Goal: Find specific page/section: Find specific page/section

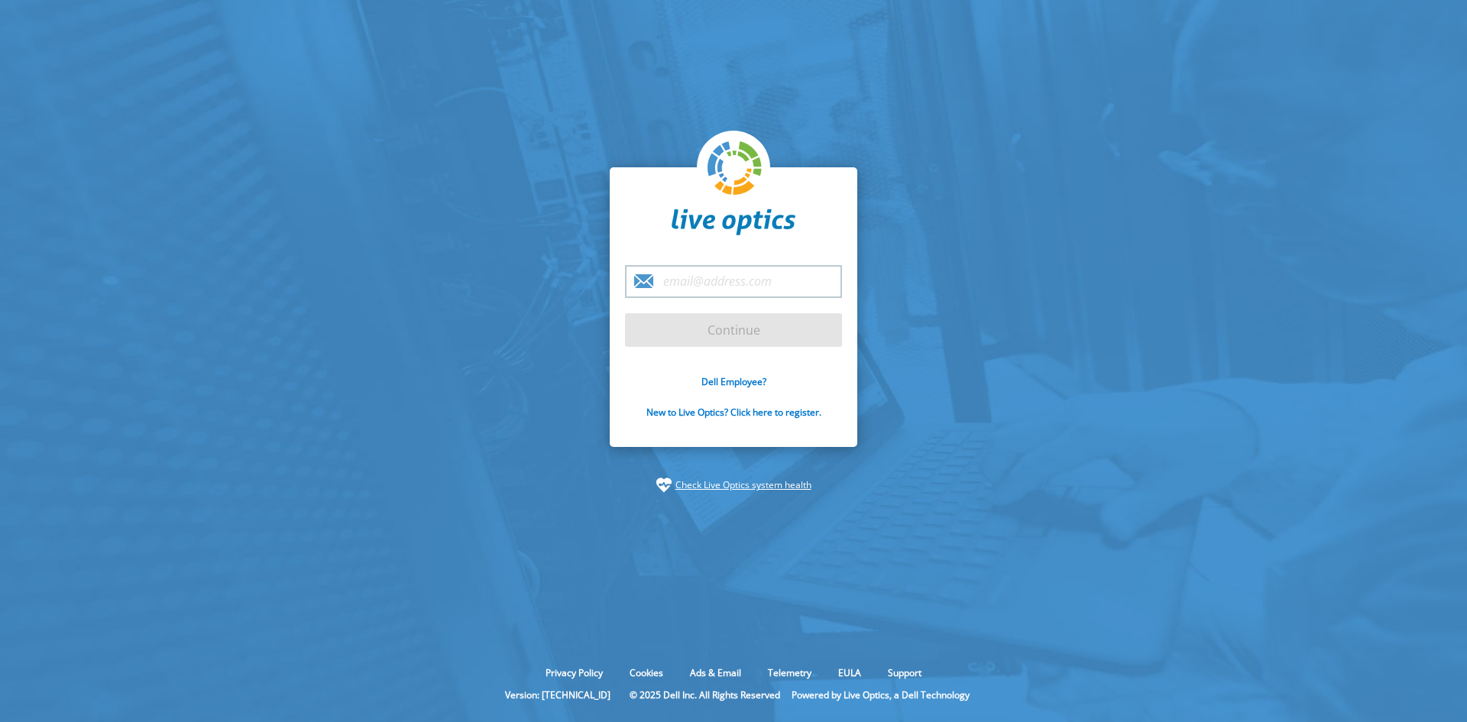
click at [696, 281] on input "email" at bounding box center [733, 281] width 217 height 33
type input "naga.koduru@dell.com"
click at [732, 337] on input "Continue" at bounding box center [733, 330] width 217 height 34
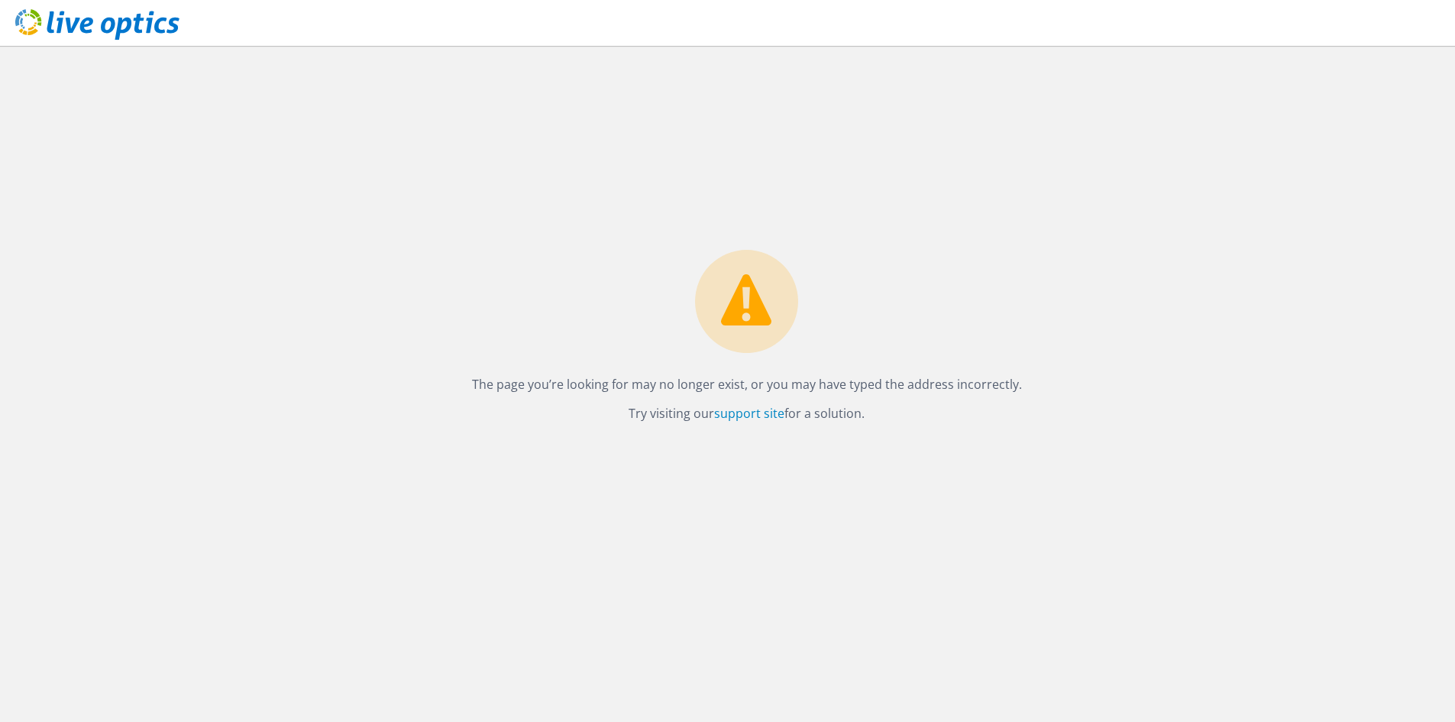
click at [128, 19] on use at bounding box center [97, 24] width 164 height 31
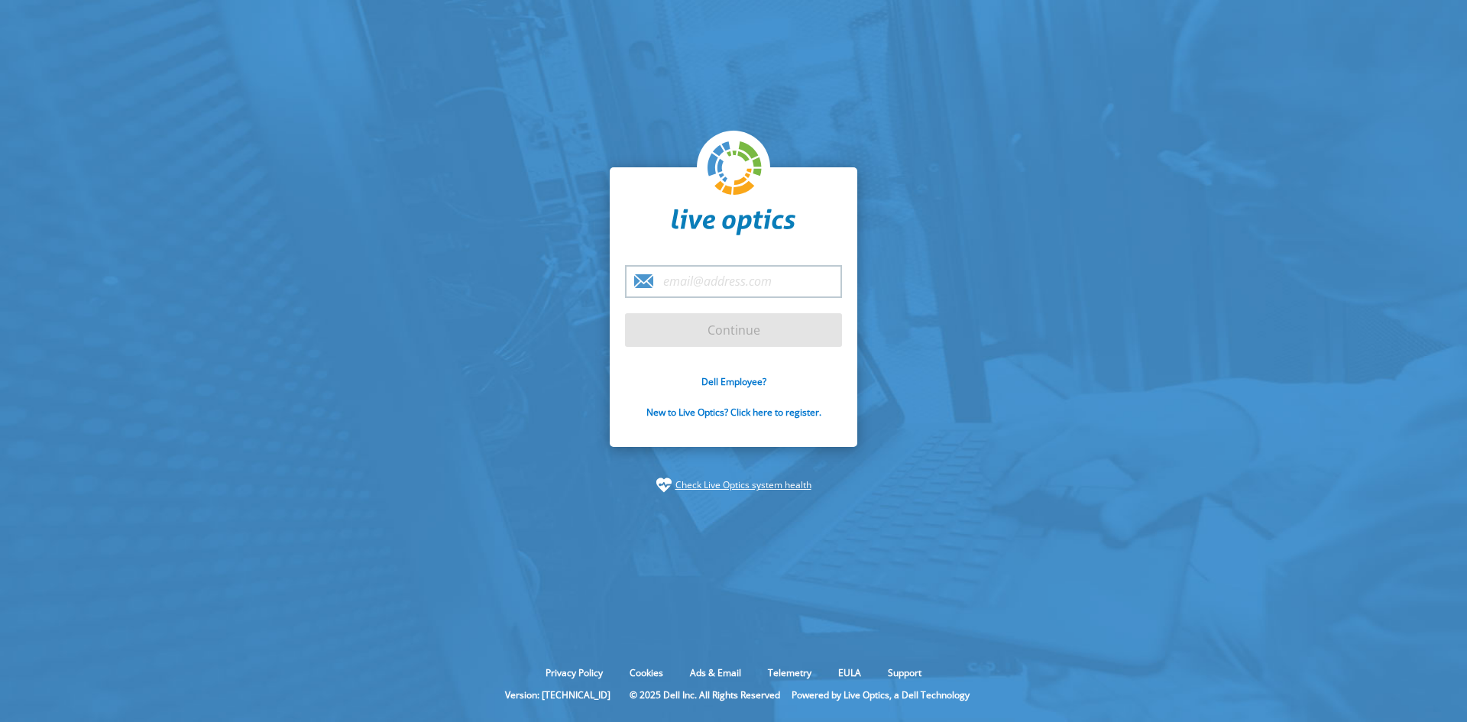
click at [752, 287] on input "email" at bounding box center [733, 281] width 217 height 33
type input "[EMAIL_ADDRESS][DOMAIN_NAME]"
click at [737, 334] on input "Continue" at bounding box center [733, 330] width 217 height 34
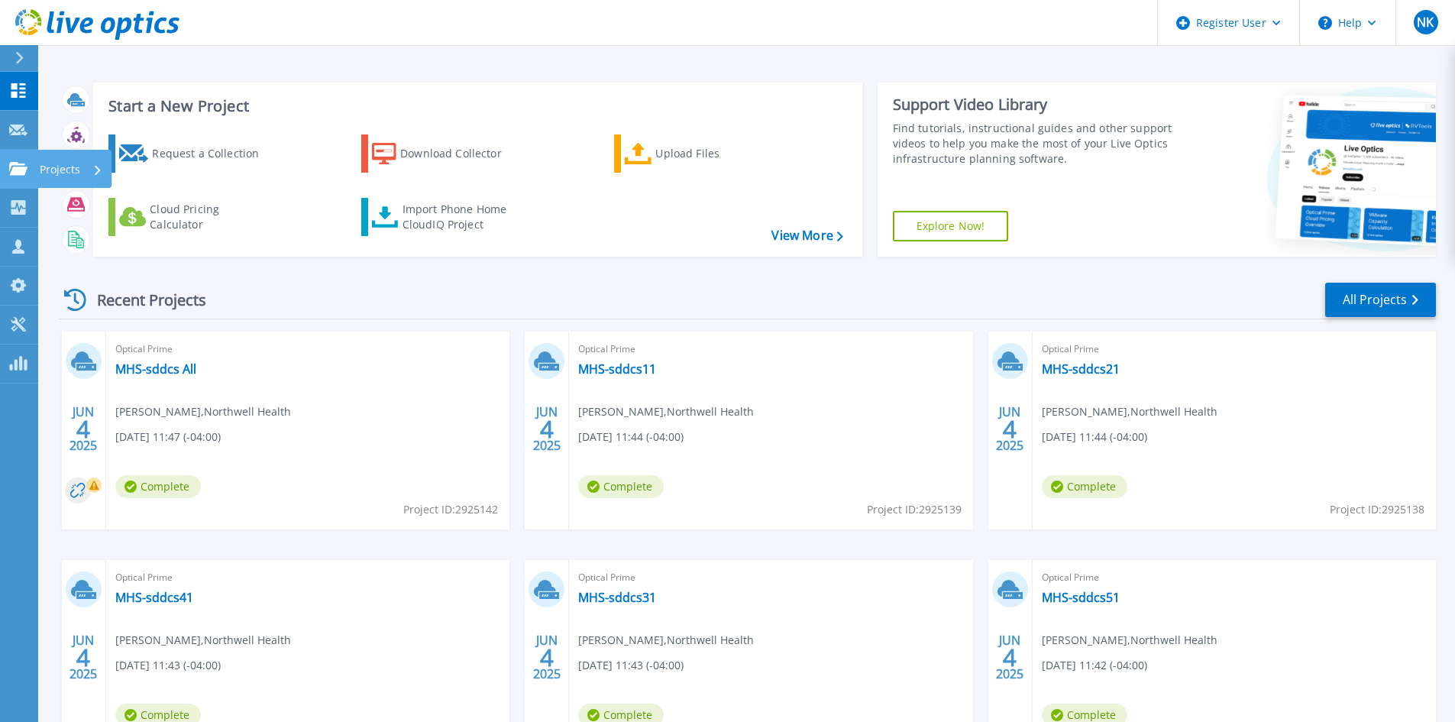
click at [14, 166] on icon at bounding box center [18, 168] width 18 height 13
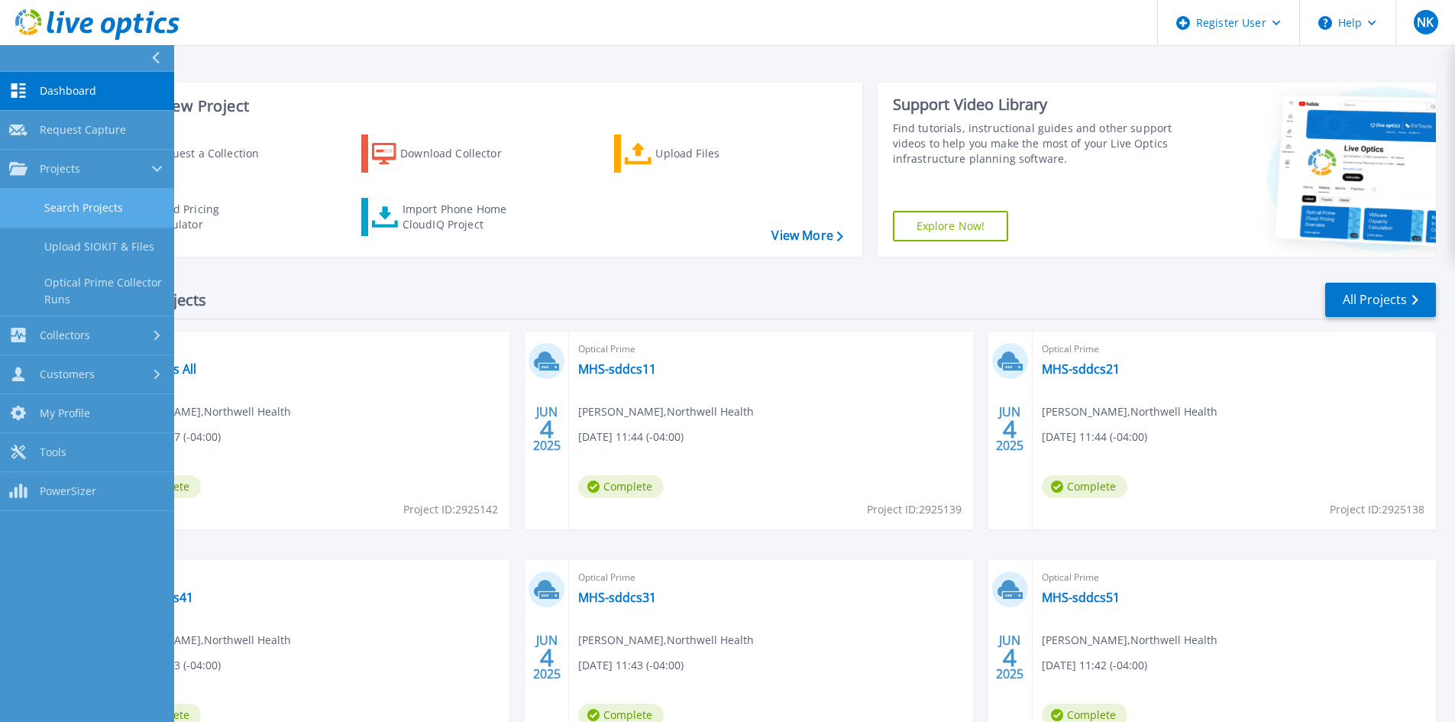
click at [75, 212] on link "Search Projects" at bounding box center [87, 208] width 174 height 39
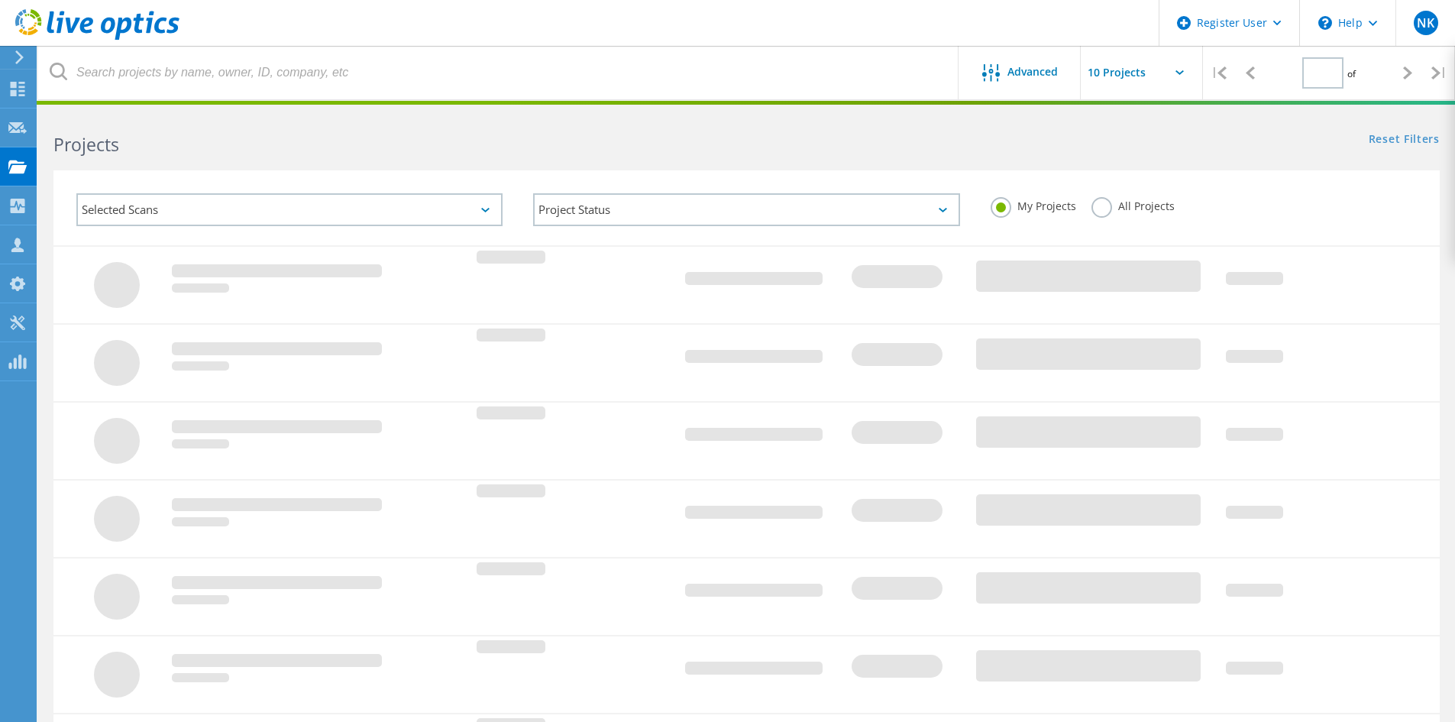
type input "1"
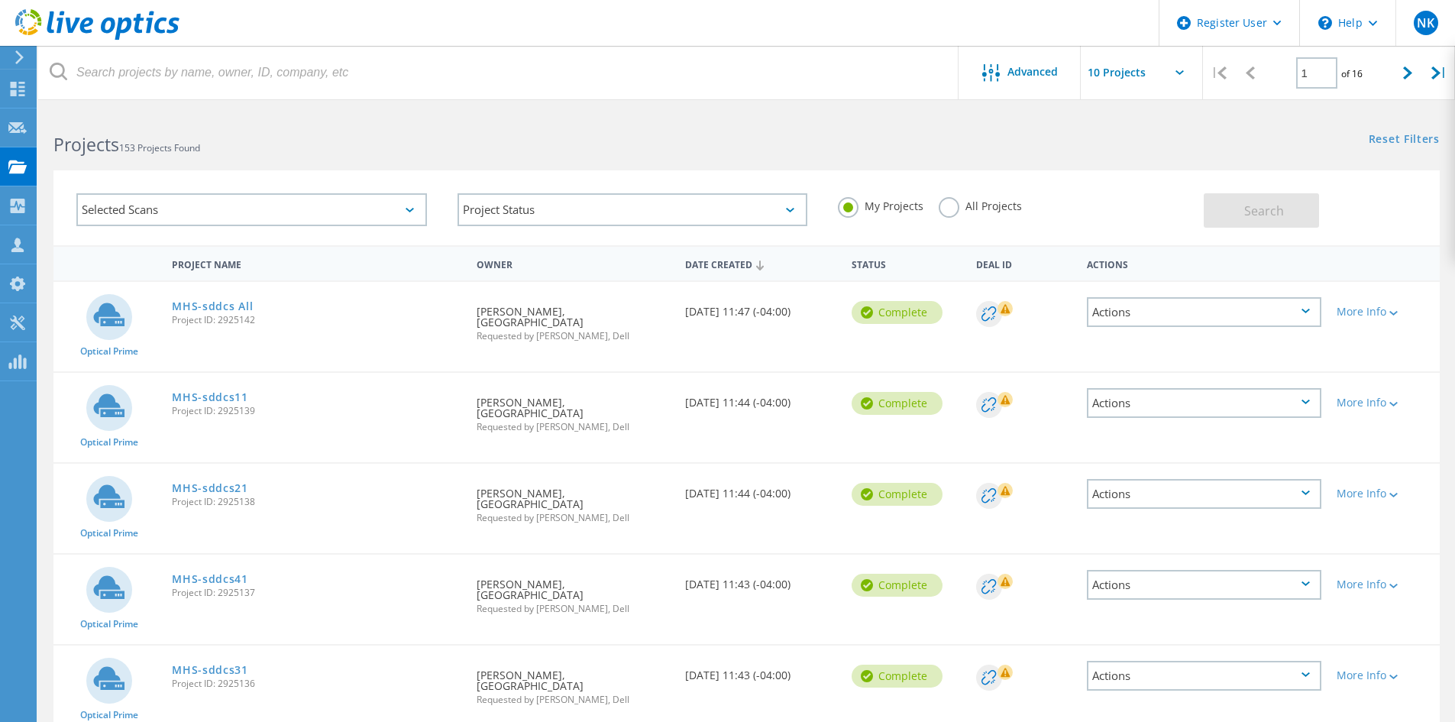
click at [966, 205] on label "All Projects" at bounding box center [980, 204] width 83 height 15
click at [0, 0] on input "All Projects" at bounding box center [0, 0] width 0 height 0
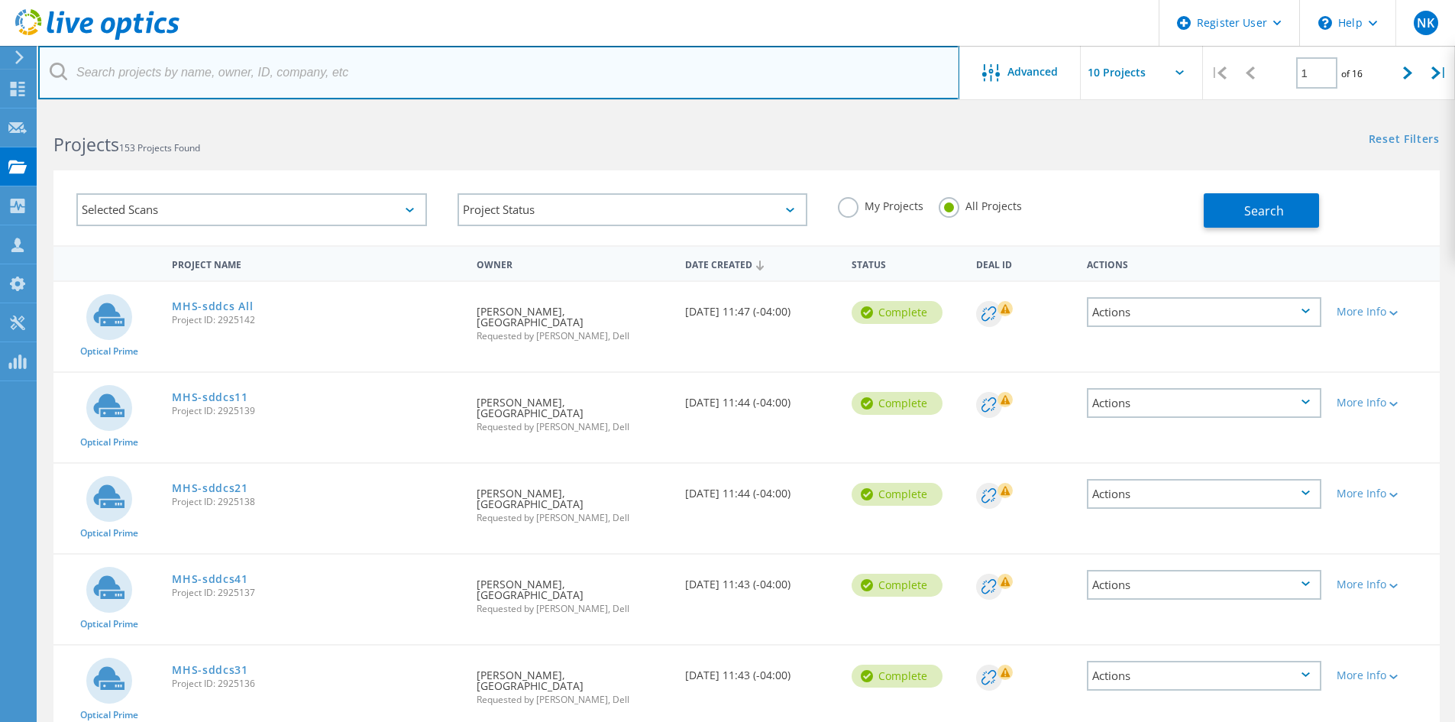
click at [148, 69] on input "text" at bounding box center [498, 72] width 921 height 53
paste input "3027428"
type input "3027428"
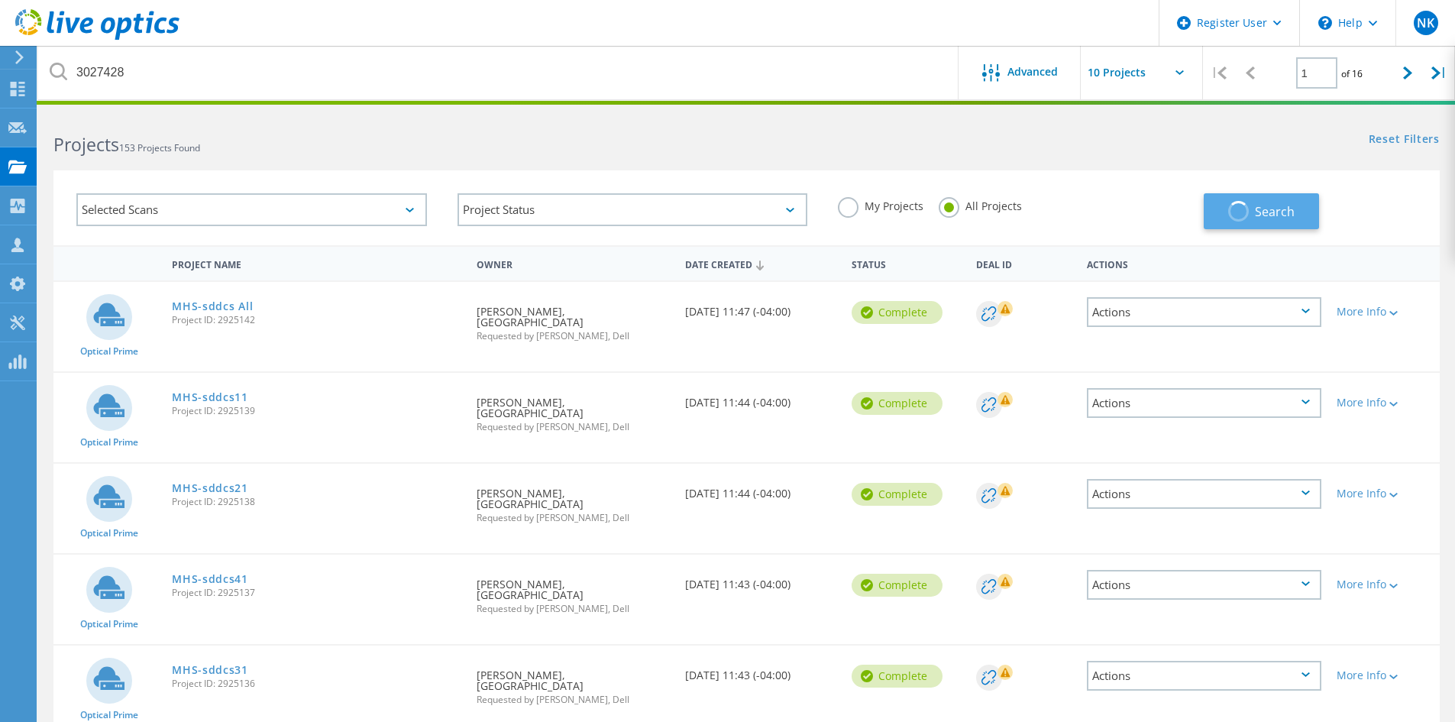
click at [1251, 215] on button "Search" at bounding box center [1261, 211] width 115 height 36
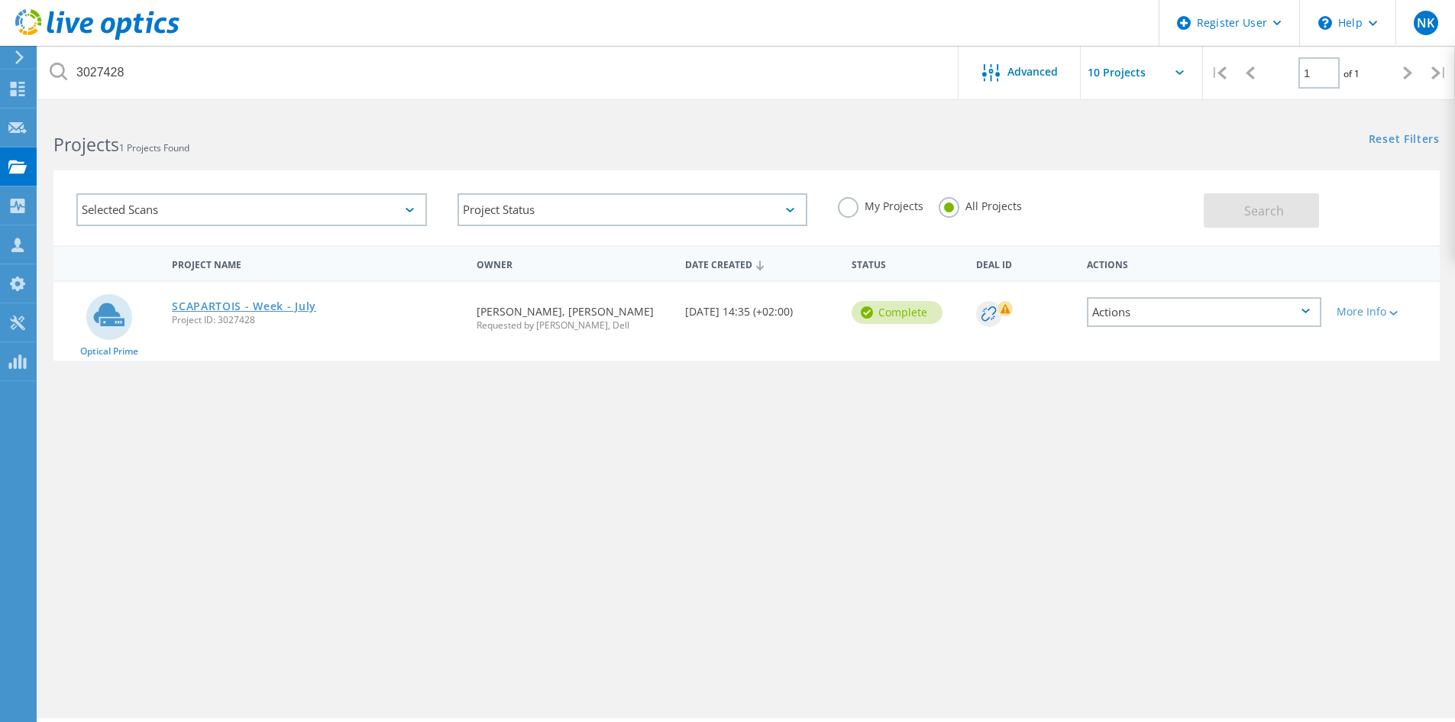
click at [276, 306] on link "SCAPARTOIS - Week - July" at bounding box center [244, 306] width 144 height 11
